Goal: Transaction & Acquisition: Subscribe to service/newsletter

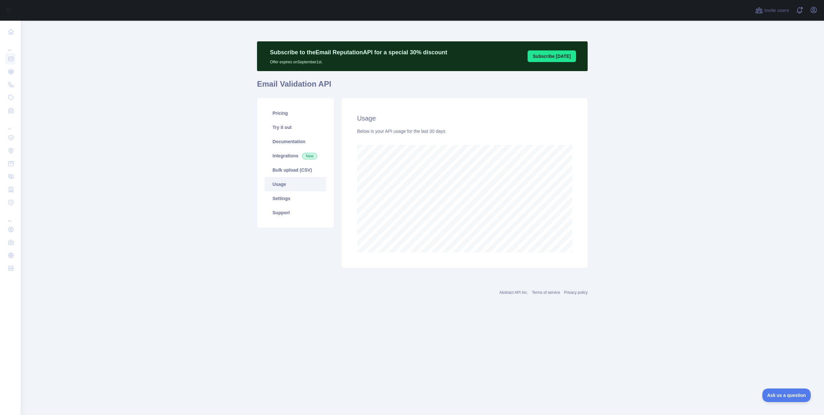
scroll to position [394, 804]
click at [219, 40] on main "Subscribe to the Email Reputation API for a special 30 % discount Offer expires…" at bounding box center [423, 218] width 804 height 394
click at [108, 109] on main "Subscribe to the Email Reputation API for a special 30 % discount Offer expires…" at bounding box center [423, 218] width 804 height 394
